Goal: Task Accomplishment & Management: Manage account settings

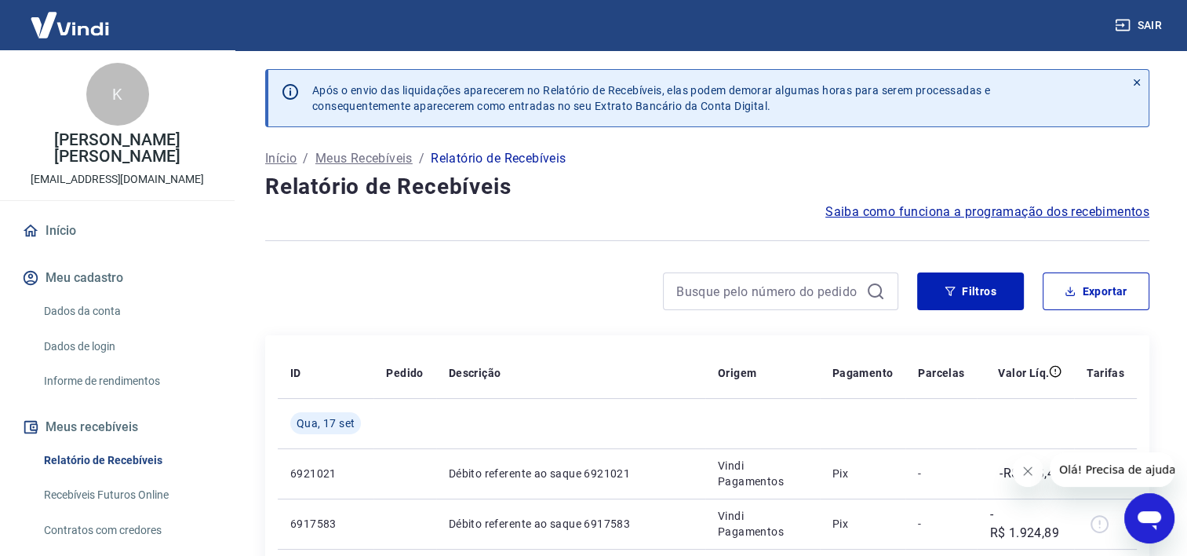
scroll to position [157, 0]
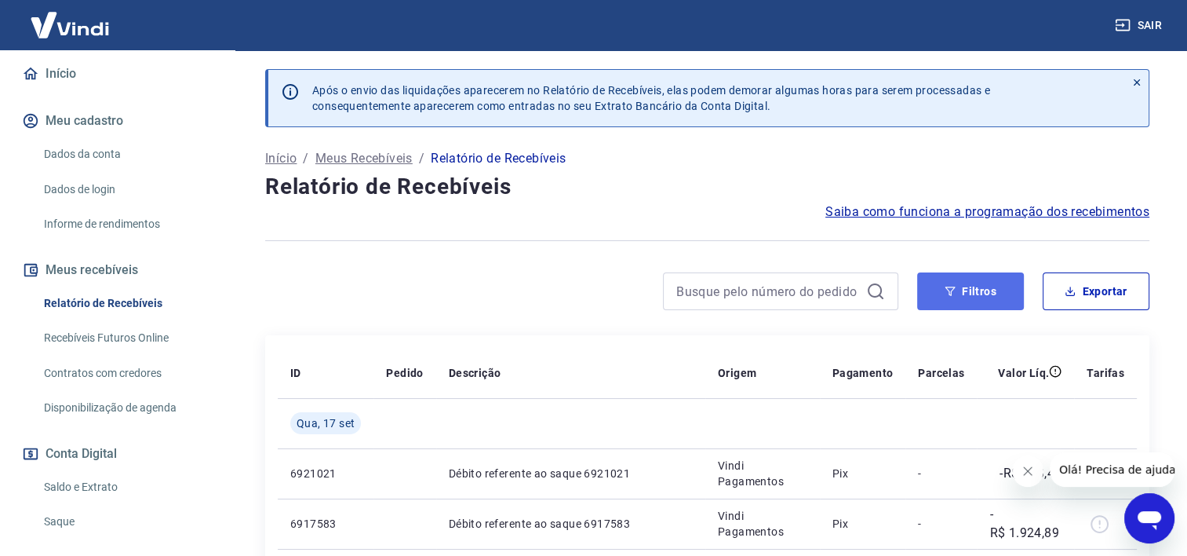
click at [992, 295] on button "Filtros" at bounding box center [970, 291] width 107 height 38
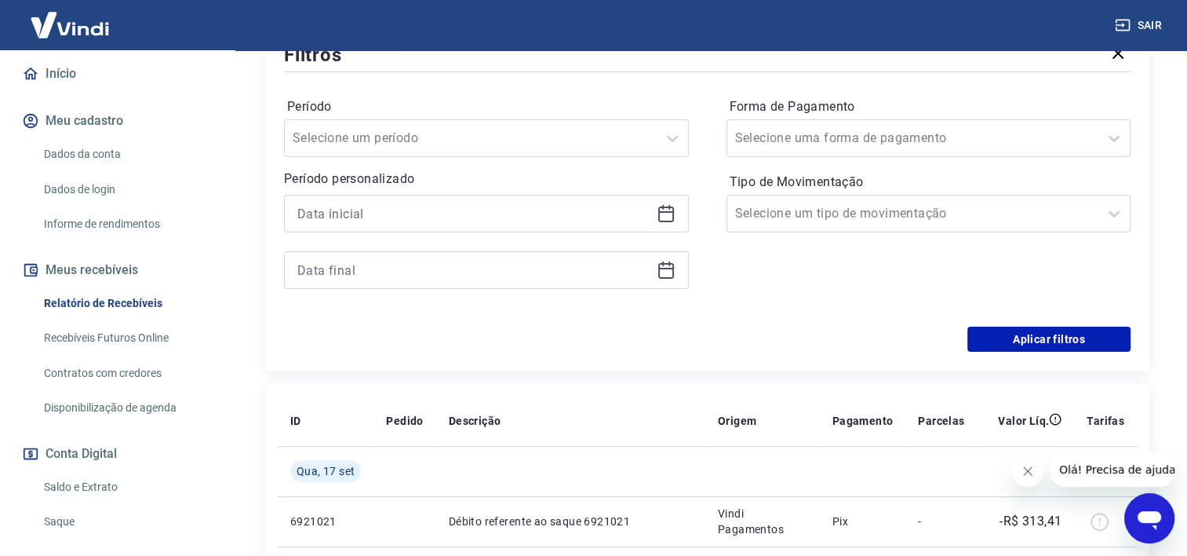
scroll to position [314, 0]
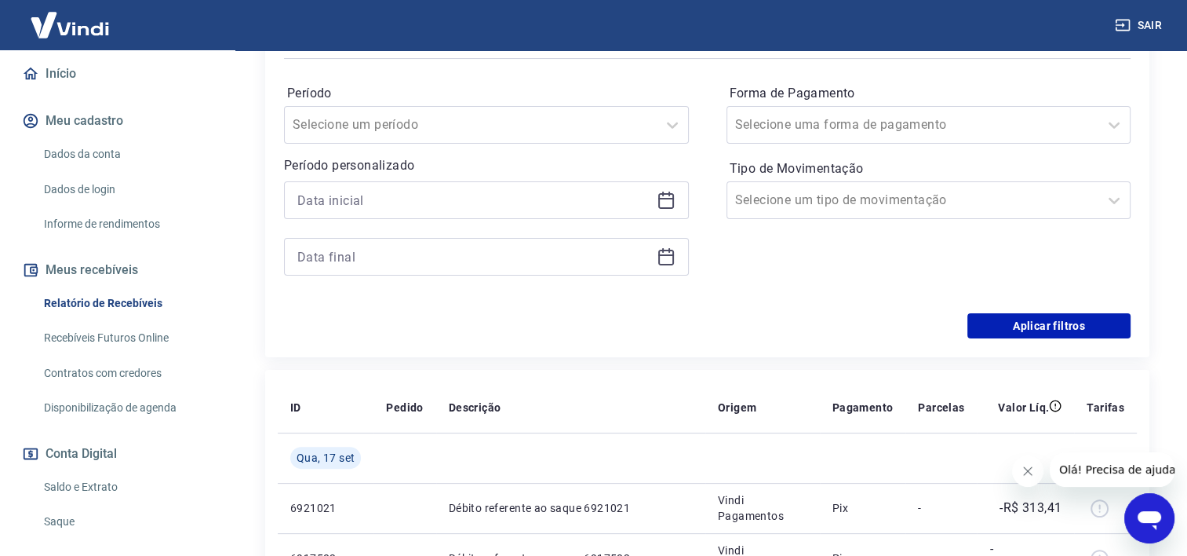
click at [667, 199] on icon at bounding box center [666, 199] width 16 height 2
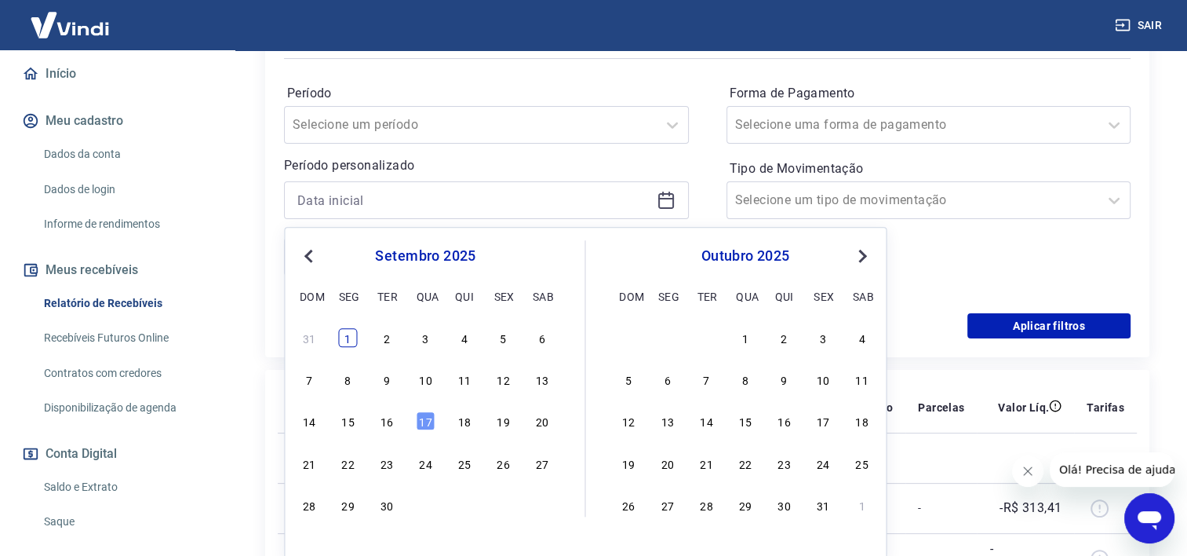
click at [345, 339] on div "1" at bounding box center [348, 337] width 19 height 19
type input "[DATE]"
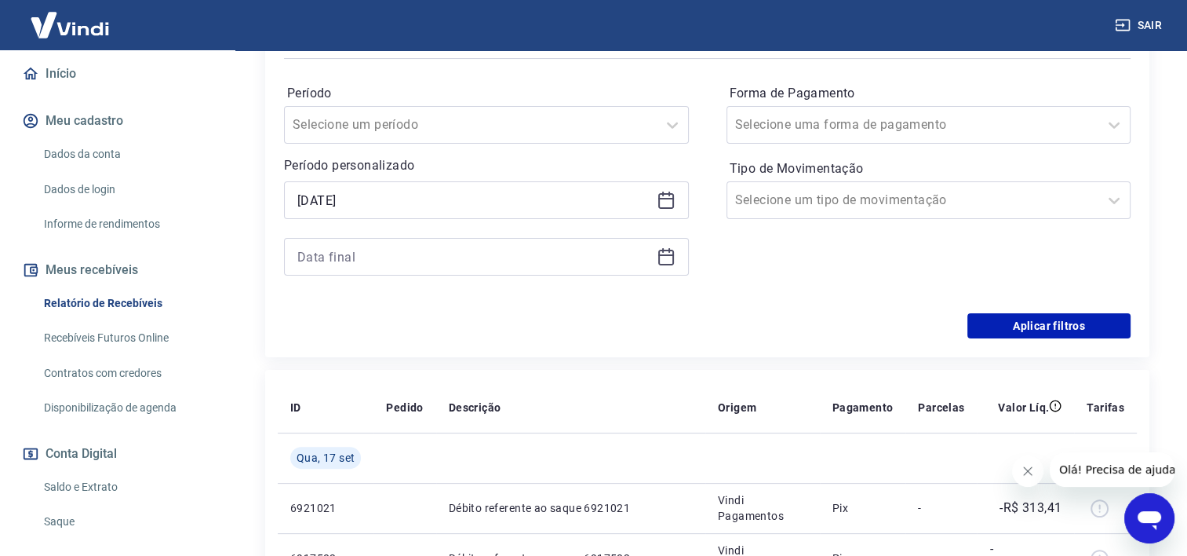
click at [668, 257] on icon at bounding box center [666, 256] width 19 height 19
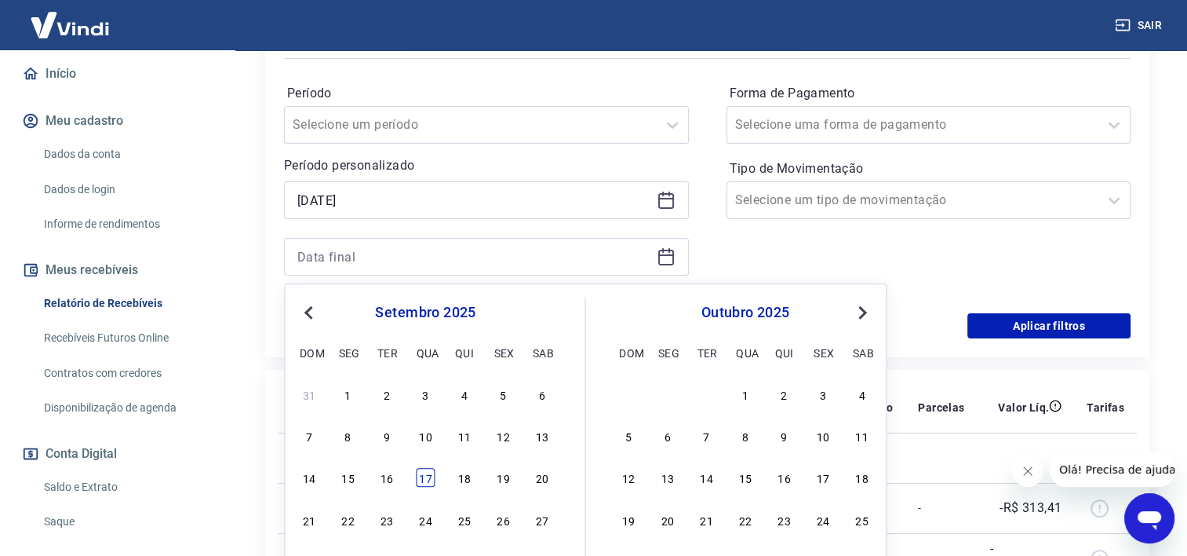
click at [424, 477] on div "17" at bounding box center [425, 477] width 19 height 19
type input "[DATE]"
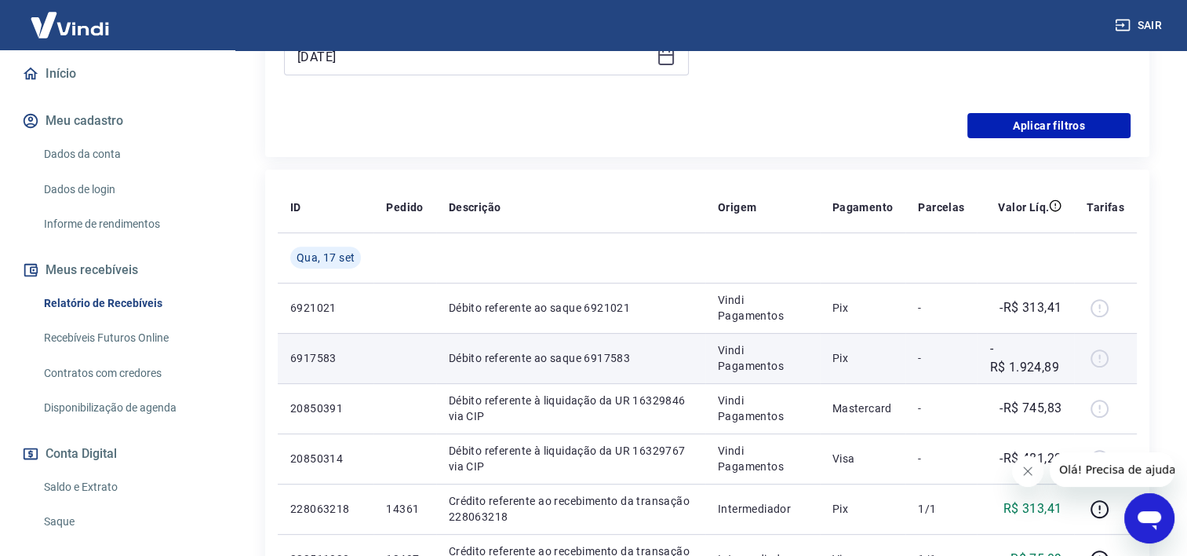
scroll to position [549, 0]
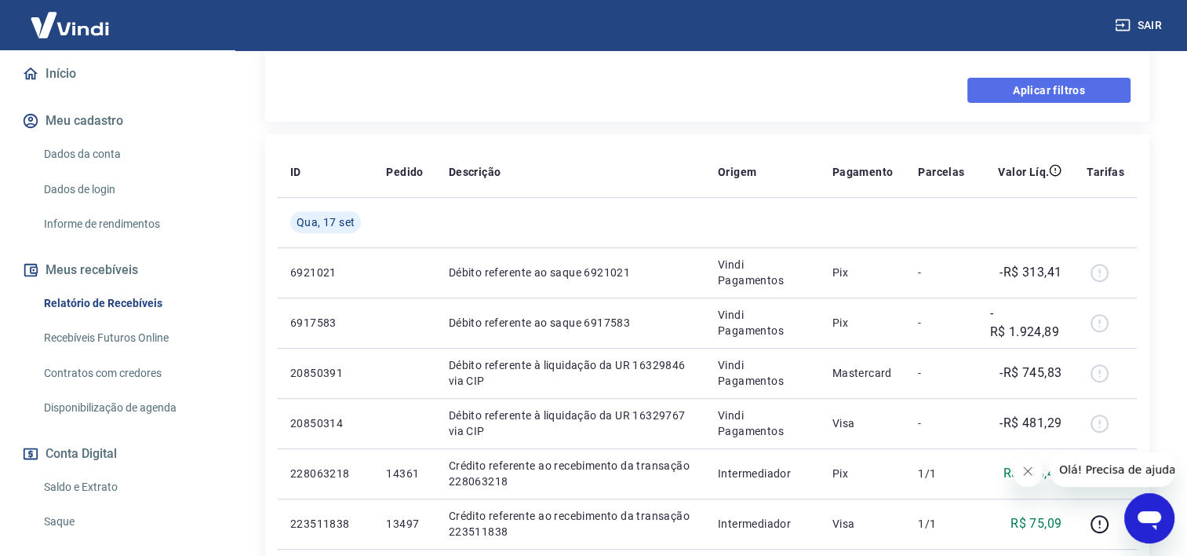
click at [1066, 97] on button "Aplicar filtros" at bounding box center [1048, 90] width 163 height 25
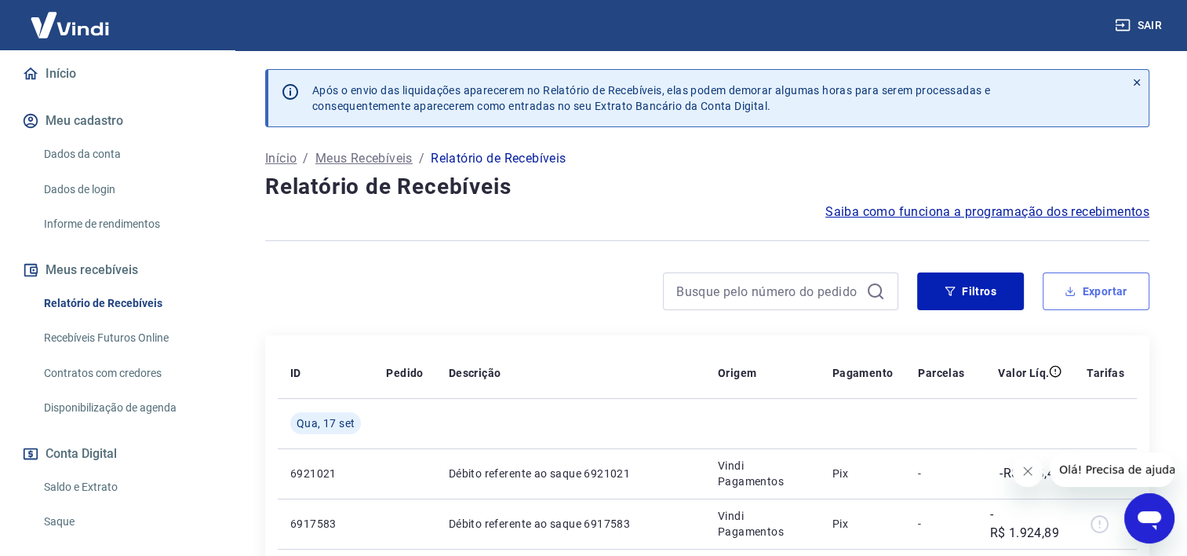
click at [1118, 301] on button "Exportar" at bounding box center [1096, 291] width 107 height 38
type input "[DATE]"
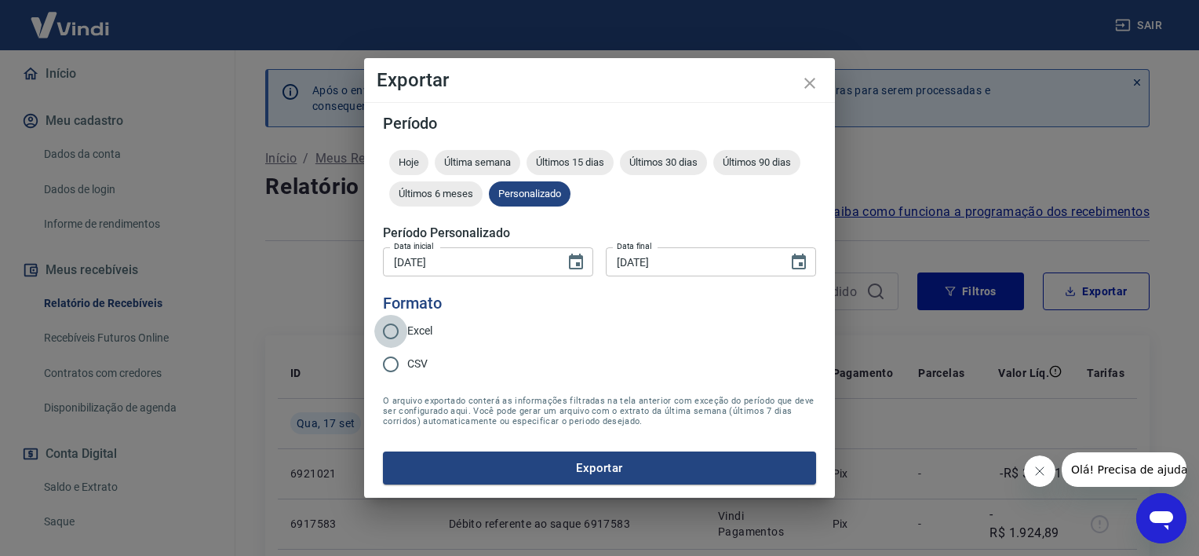
click at [395, 337] on input "Excel" at bounding box center [390, 331] width 33 height 33
radio input "true"
click at [516, 490] on div "Período Hoje Última semana Últimos 15 dias Últimos 30 dias Últimos 90 dias Últi…" at bounding box center [599, 299] width 471 height 395
click at [578, 463] on button "Exportar" at bounding box center [599, 467] width 433 height 33
